Goal: Navigation & Orientation: Find specific page/section

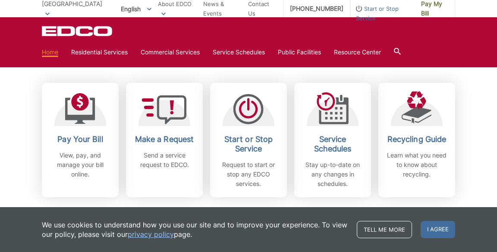
scroll to position [244, 0]
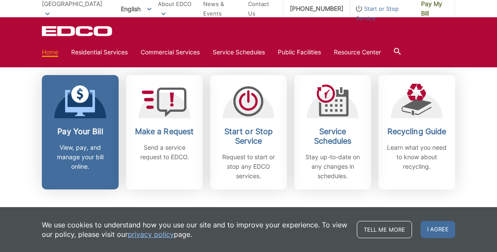
click at [87, 154] on p "View, pay, and manage your bill online." at bounding box center [80, 157] width 64 height 28
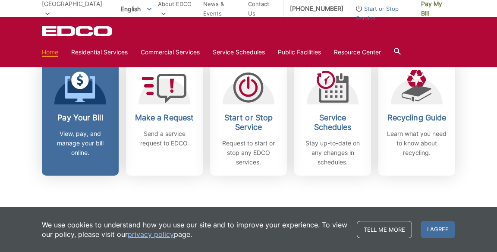
scroll to position [272, 0]
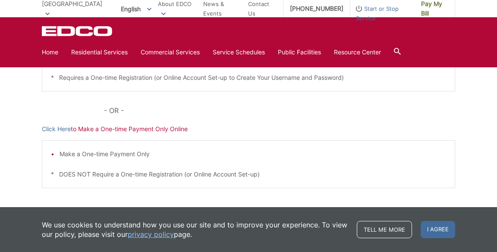
scroll to position [256, 0]
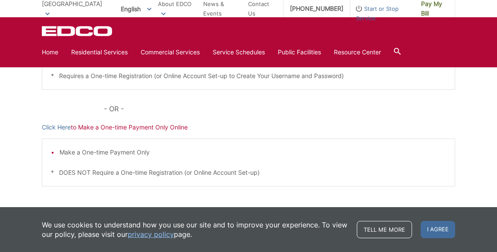
click at [147, 177] on p "* DOES NOT Require a One-time Registration (or Online Account Set-up)" at bounding box center [248, 172] width 395 height 9
click at [161, 130] on p "Click Here to Make a One-time Payment Only Online" at bounding box center [248, 126] width 413 height 9
click at [56, 53] on link "Home" at bounding box center [50, 51] width 16 height 9
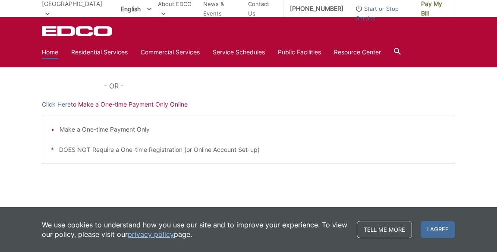
scroll to position [265, 0]
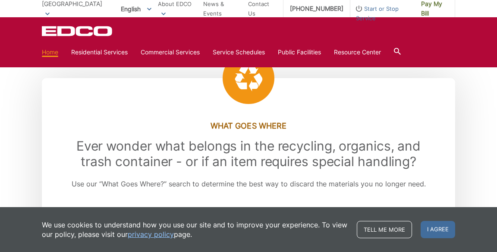
scroll to position [925, 0]
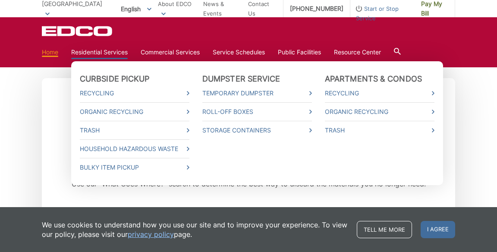
click at [103, 52] on link "Residential Services" at bounding box center [99, 51] width 56 height 9
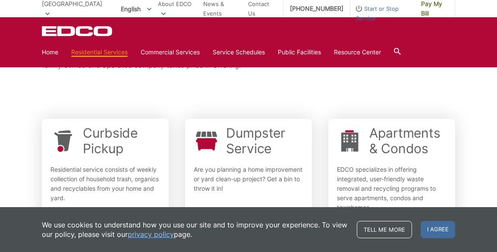
scroll to position [223, 0]
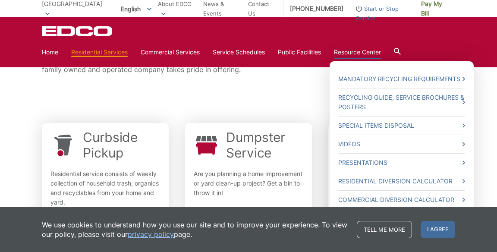
click at [366, 55] on link "Resource Center" at bounding box center [357, 51] width 47 height 9
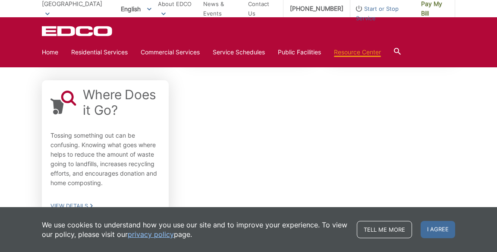
scroll to position [674, 0]
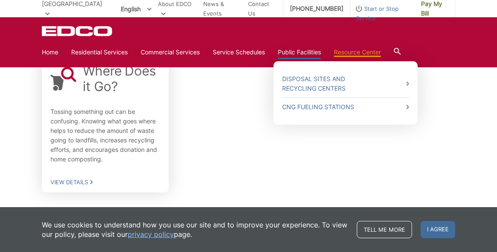
click at [309, 52] on link "Public Facilities" at bounding box center [299, 51] width 43 height 9
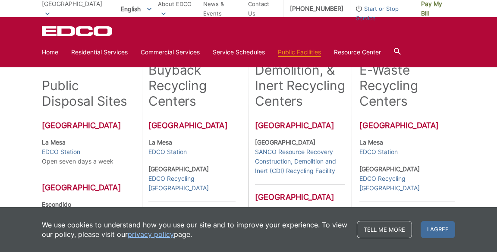
scroll to position [209, 0]
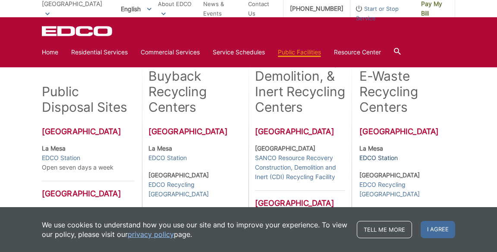
click at [383, 161] on link "EDCO Station" at bounding box center [378, 157] width 38 height 9
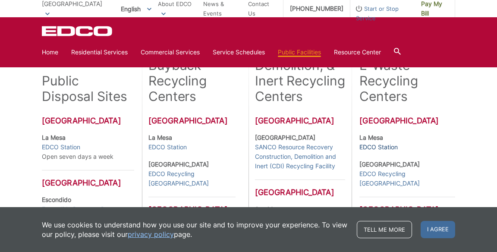
scroll to position [237, 0]
